Goal: Task Accomplishment & Management: Manage account settings

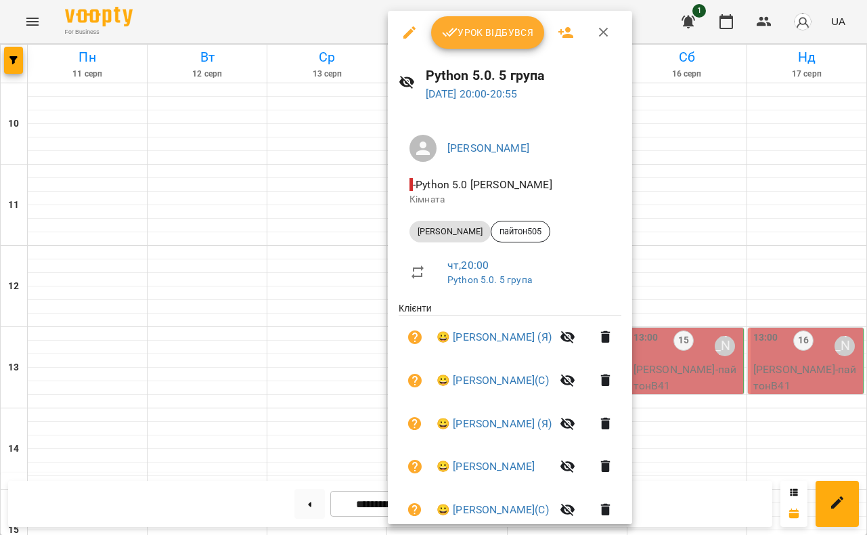
scroll to position [617, 0]
click at [337, 15] on div at bounding box center [433, 267] width 867 height 535
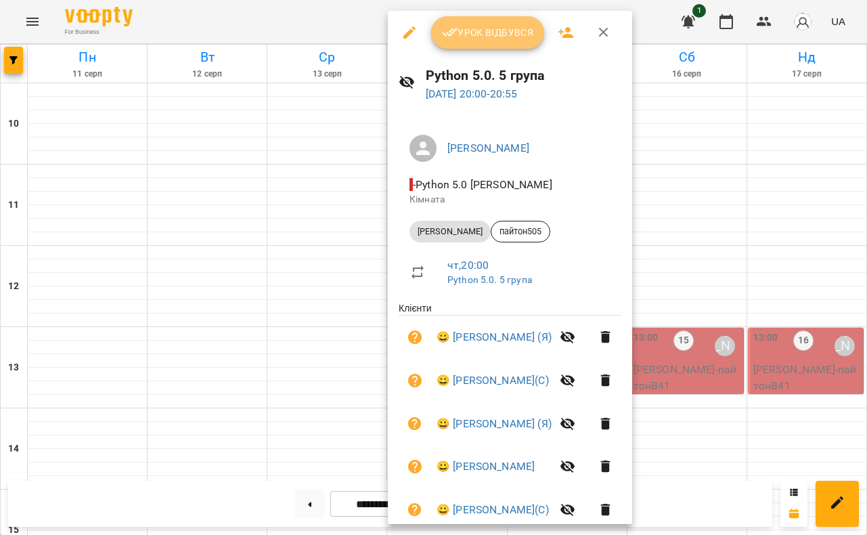
click at [499, 40] on span "Урок відбувся" at bounding box center [488, 32] width 92 height 16
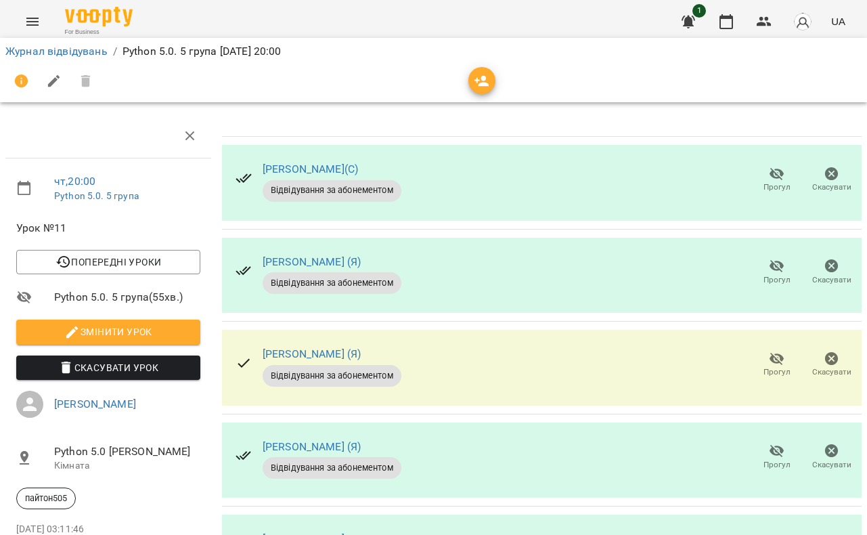
scroll to position [154, 0]
click at [774, 351] on icon "button" at bounding box center [777, 359] width 16 height 16
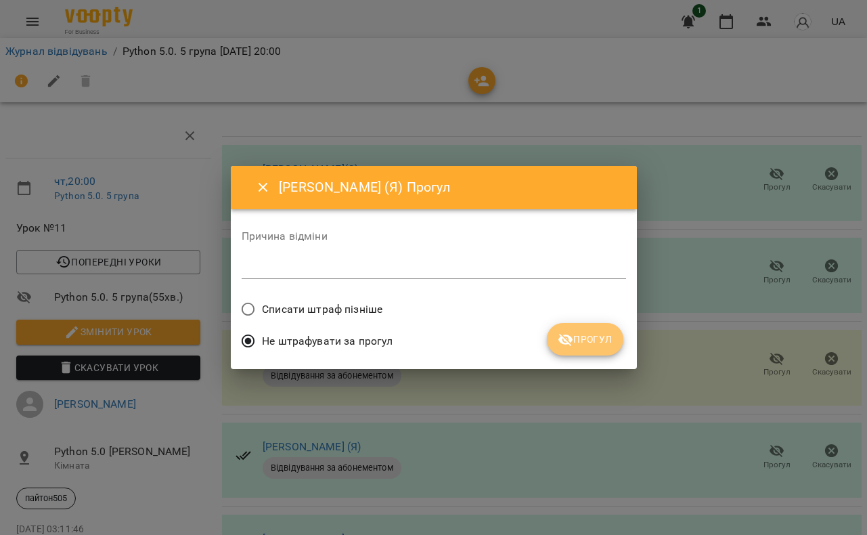
click at [590, 334] on span "Прогул" at bounding box center [585, 339] width 55 height 16
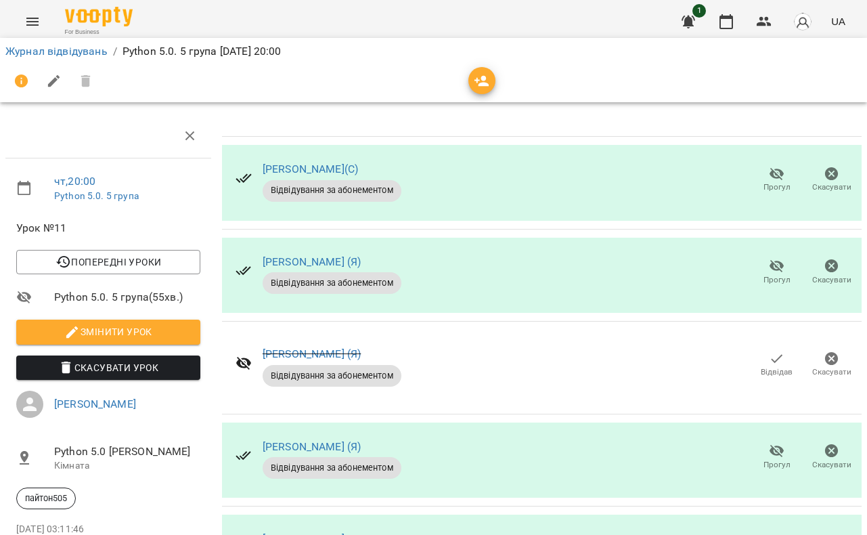
scroll to position [173, 0]
click at [780, 443] on icon "button" at bounding box center [777, 451] width 16 height 16
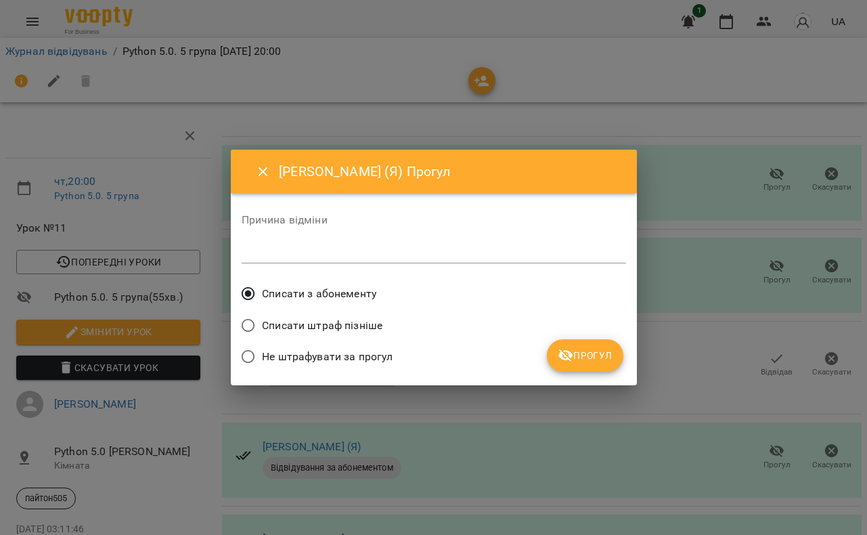
click at [602, 344] on button "Прогул" at bounding box center [585, 355] width 76 height 32
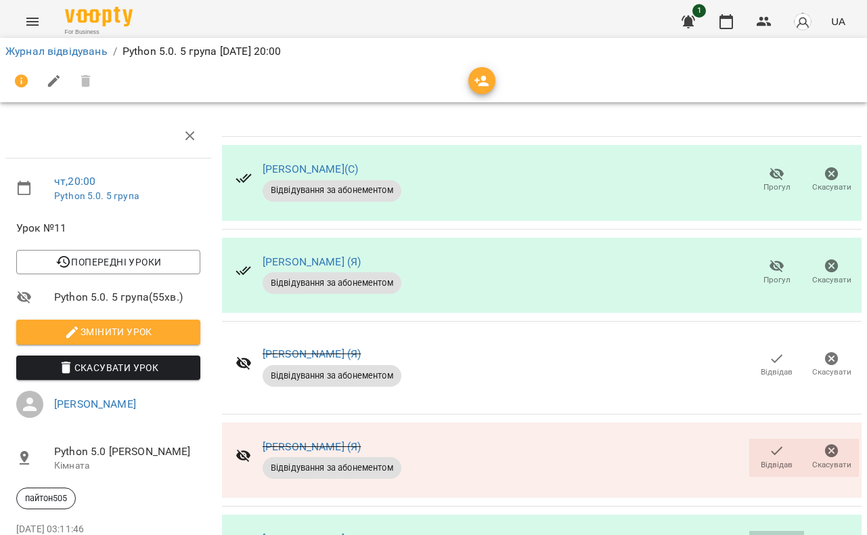
click at [770, 534] on icon "button" at bounding box center [777, 543] width 16 height 16
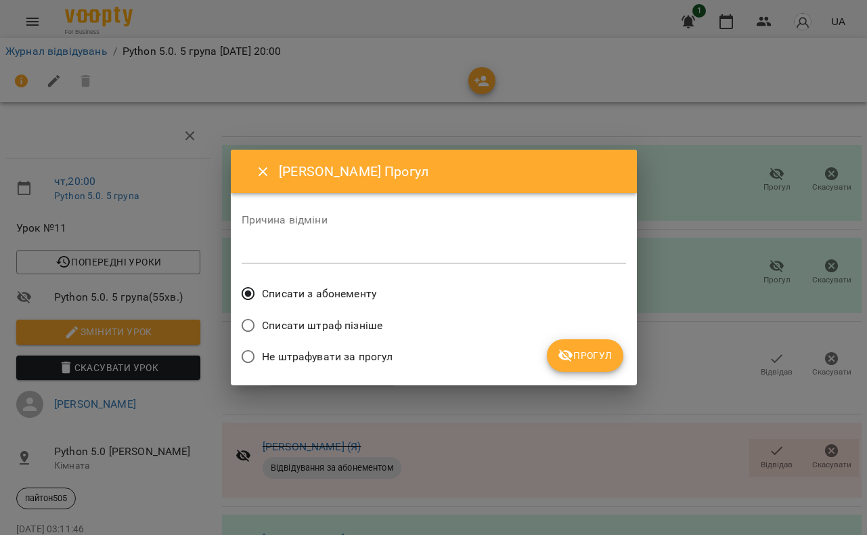
click at [575, 362] on span "Прогул" at bounding box center [585, 355] width 55 height 16
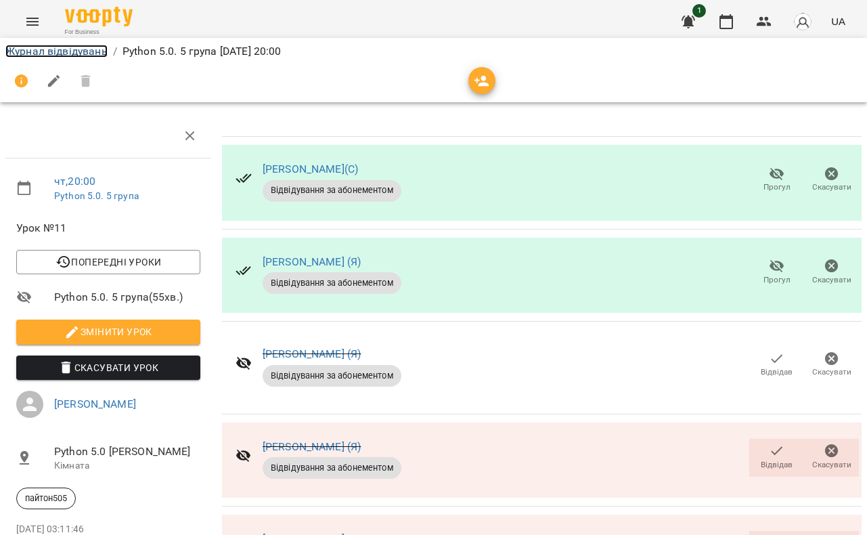
click at [70, 49] on link "Журнал відвідувань" at bounding box center [56, 51] width 102 height 13
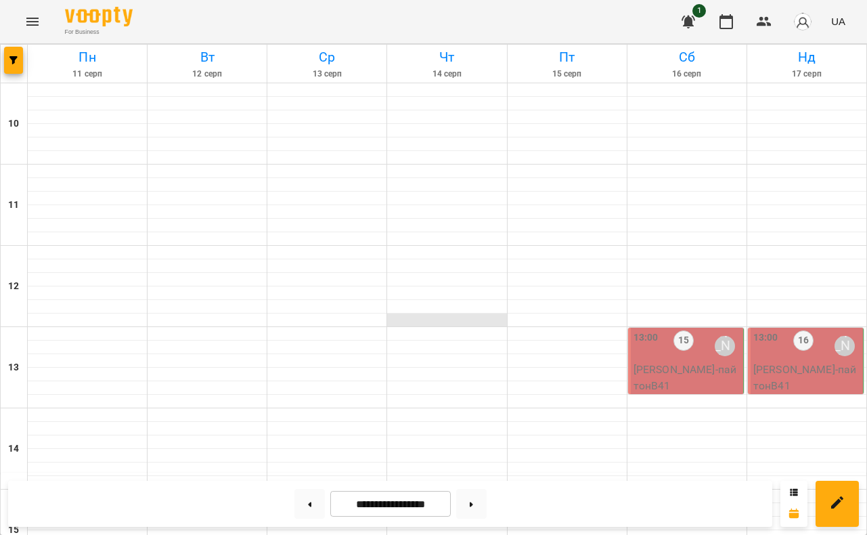
scroll to position [665, 0]
